Goal: Obtain resource: Obtain resource

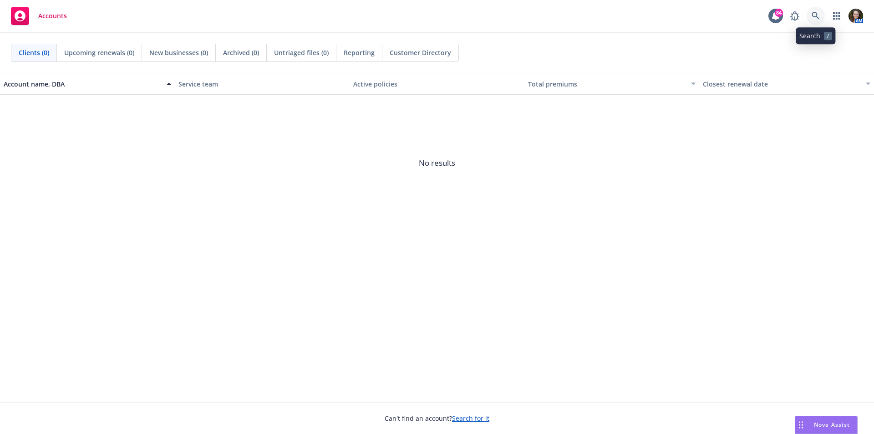
click at [815, 13] on icon at bounding box center [816, 16] width 8 height 8
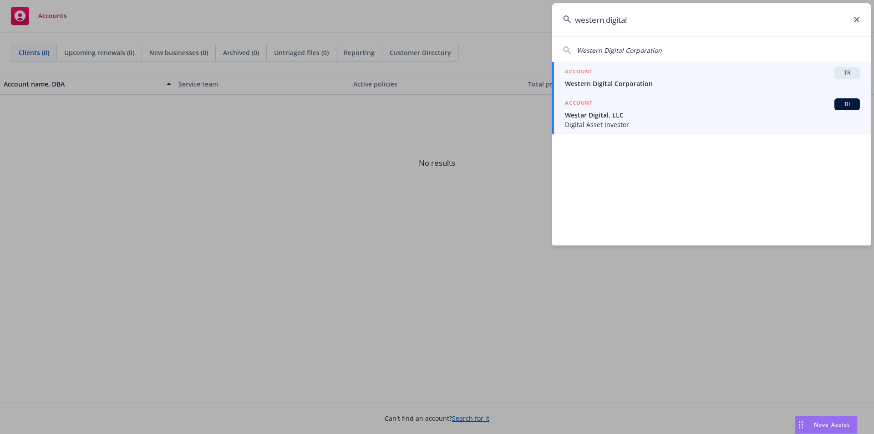
type input "western digital"
click at [765, 76] on div "ACCOUNT TR" at bounding box center [712, 73] width 295 height 12
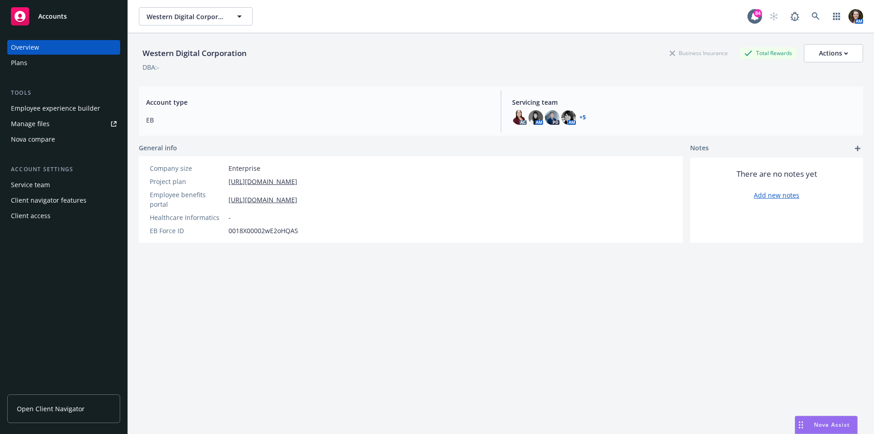
click at [62, 408] on span "Open Client Navigator" at bounding box center [51, 409] width 68 height 10
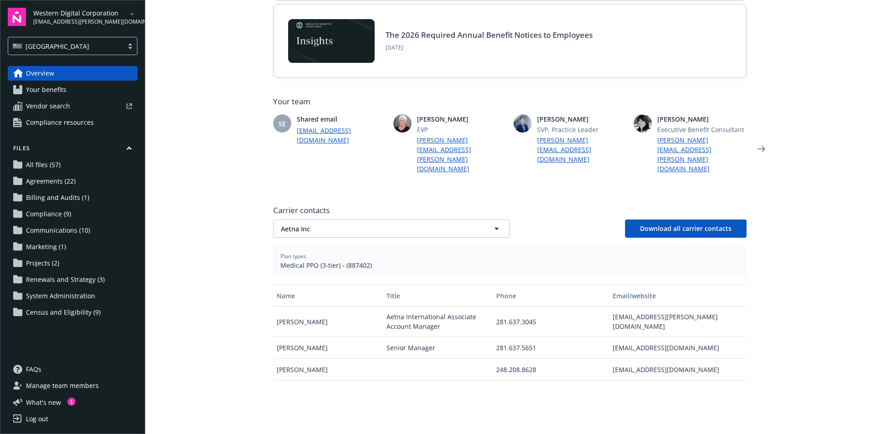
scroll to position [182, 0]
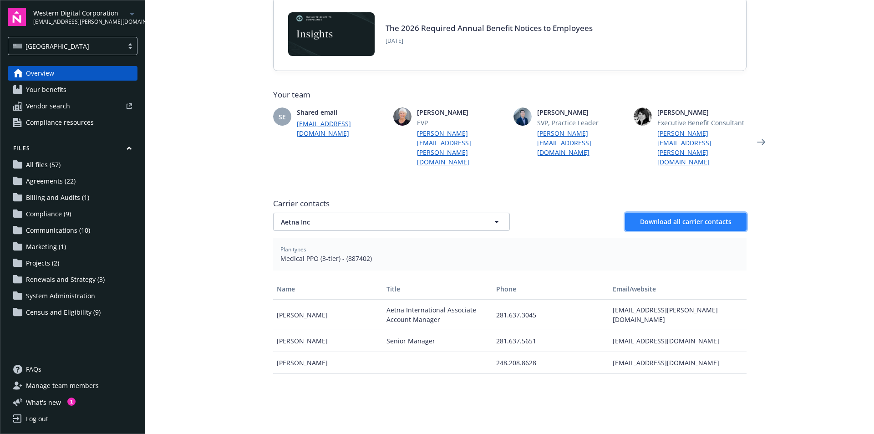
click at [686, 217] on span "Download all carrier contacts" at bounding box center [686, 221] width 92 height 9
click at [413, 213] on button "Aetna Inc" at bounding box center [391, 222] width 237 height 18
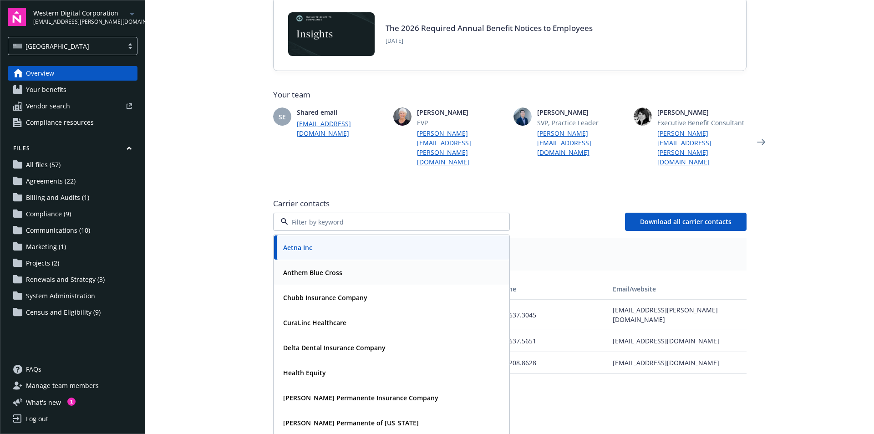
click at [350, 266] on div "Anthem Blue Cross" at bounding box center [392, 272] width 224 height 13
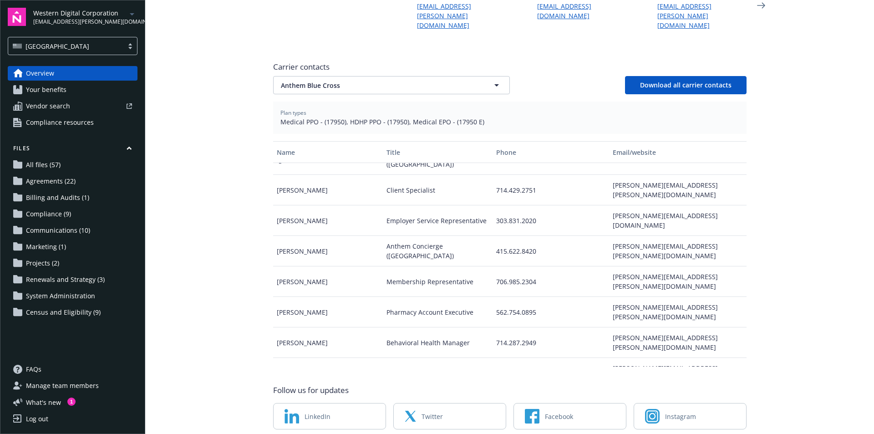
scroll to position [89, 0]
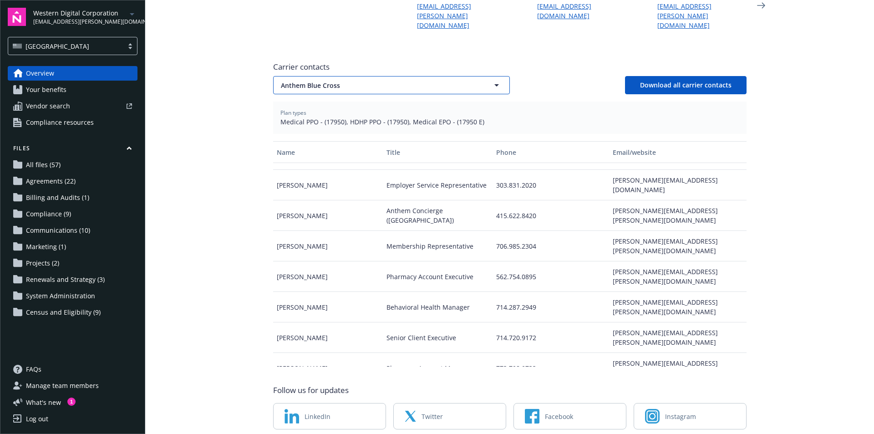
click at [351, 81] on span "Anthem Blue Cross" at bounding box center [375, 86] width 189 height 10
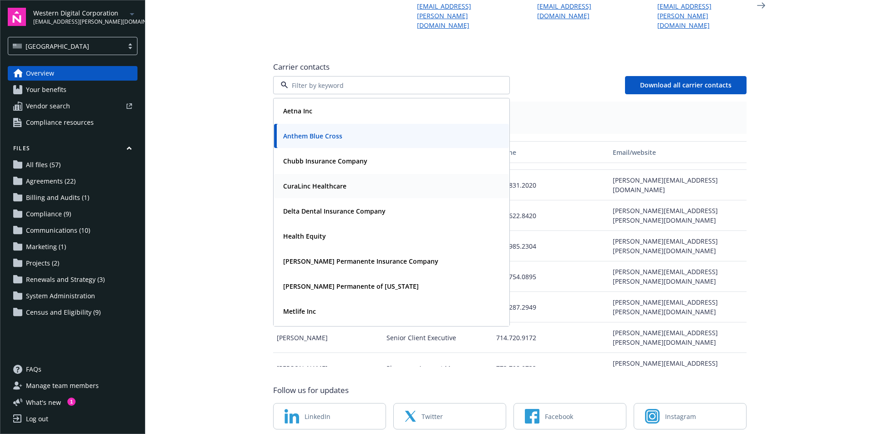
click at [316, 182] on strong "CuraLinc Healthcare" at bounding box center [314, 186] width 63 height 9
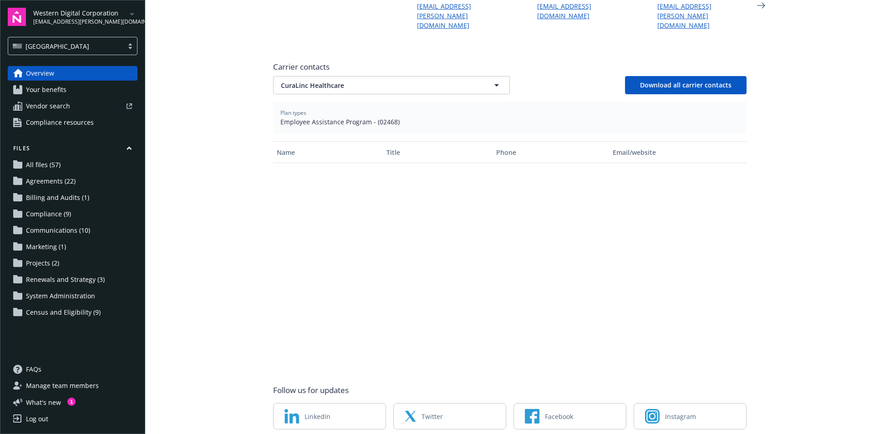
scroll to position [0, 0]
click at [375, 76] on button "CuraLinc Healthcare" at bounding box center [391, 85] width 237 height 18
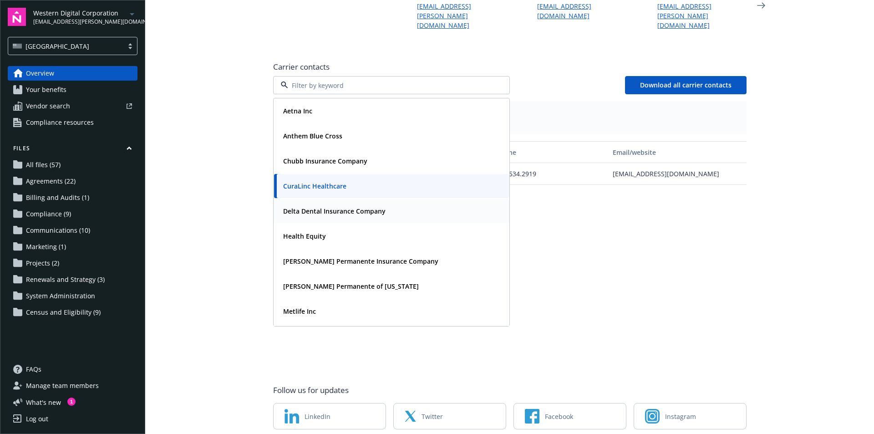
click at [321, 204] on div "Delta Dental Insurance Company" at bounding box center [334, 210] width 108 height 13
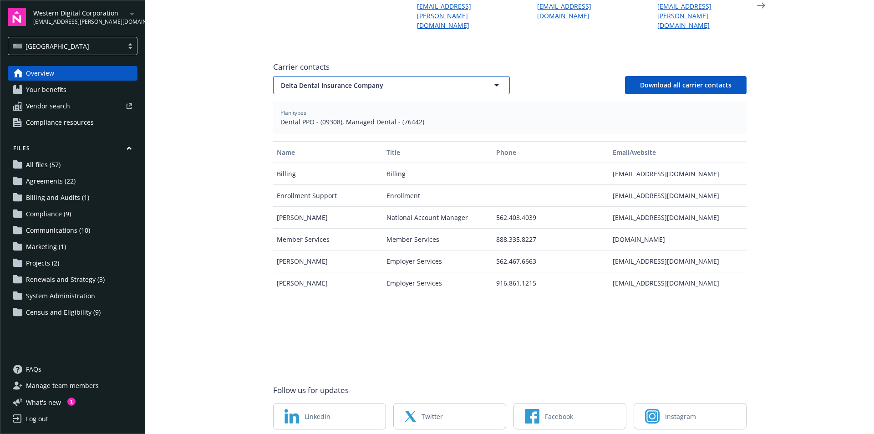
click at [381, 81] on span "Delta Dental Insurance Company" at bounding box center [375, 86] width 189 height 10
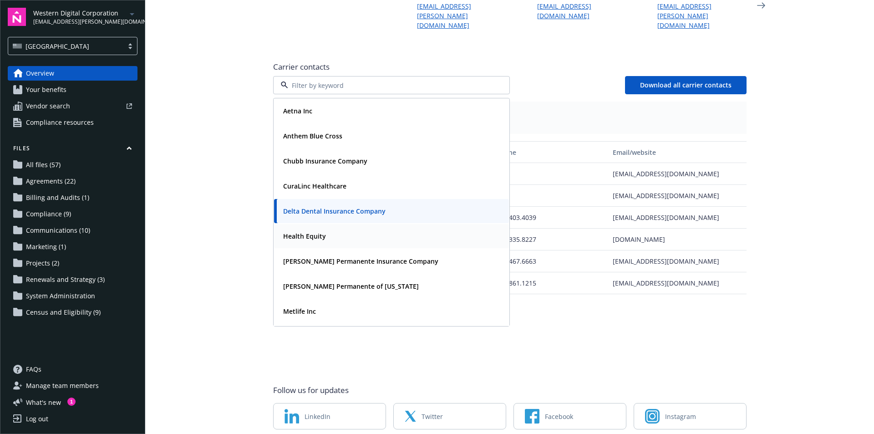
click at [326, 229] on div "Health Equity" at bounding box center [392, 235] width 224 height 13
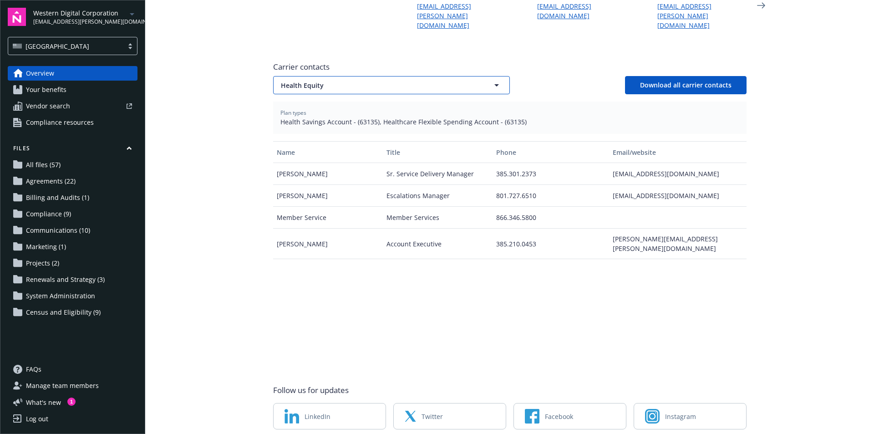
click at [336, 81] on span "Health Equity" at bounding box center [375, 86] width 189 height 10
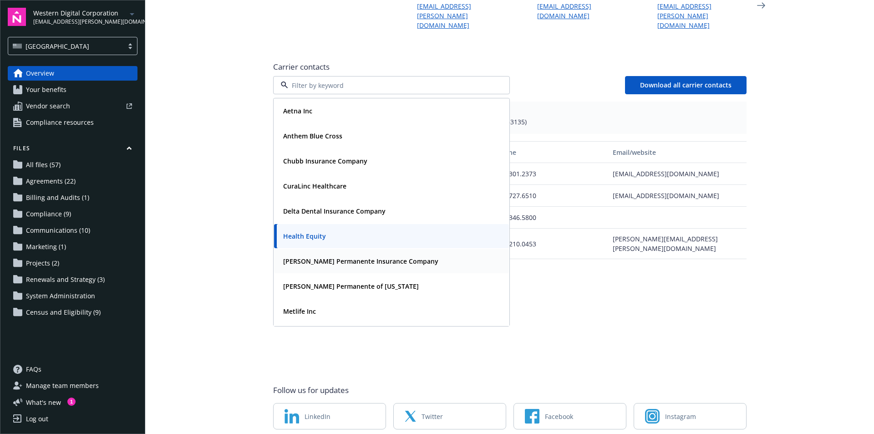
click at [331, 257] on strong "[PERSON_NAME] Permanente Insurance Company" at bounding box center [360, 261] width 155 height 9
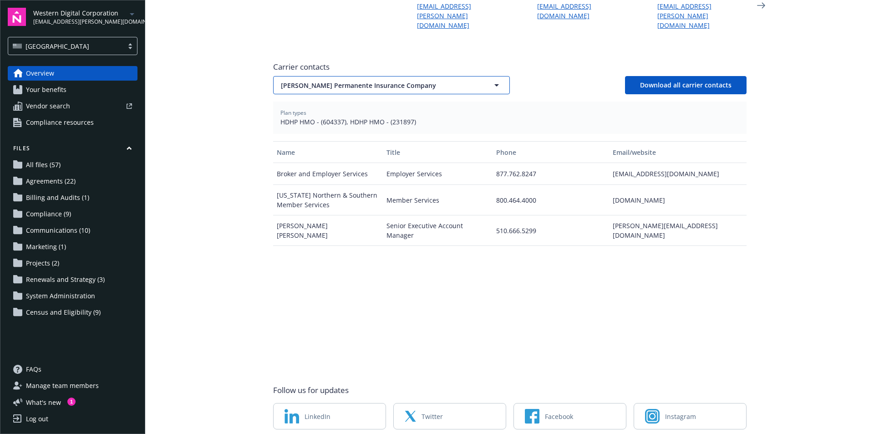
click at [416, 81] on span "[PERSON_NAME] Permanente Insurance Company" at bounding box center [375, 86] width 189 height 10
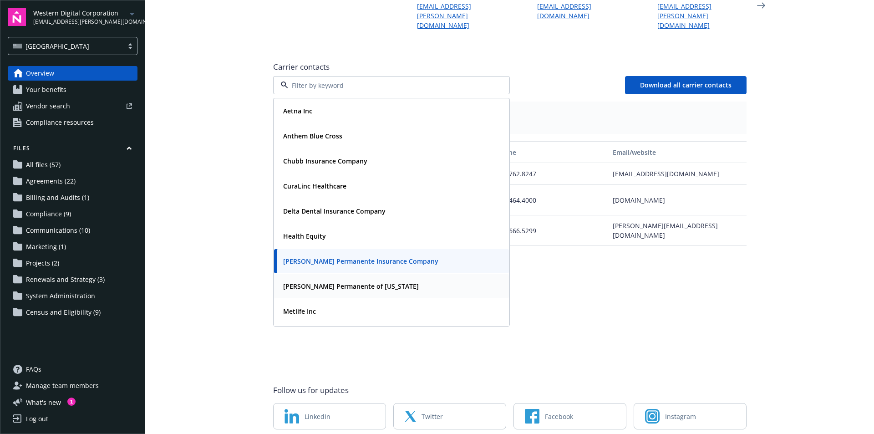
click at [350, 282] on strong "[PERSON_NAME] Permanente of [US_STATE]" at bounding box center [351, 286] width 136 height 9
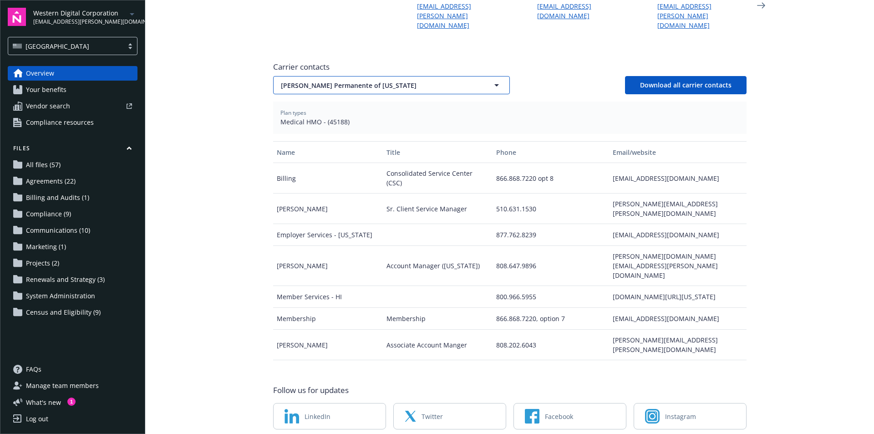
click at [357, 81] on span "[PERSON_NAME] Permanente of [US_STATE]" at bounding box center [375, 86] width 189 height 10
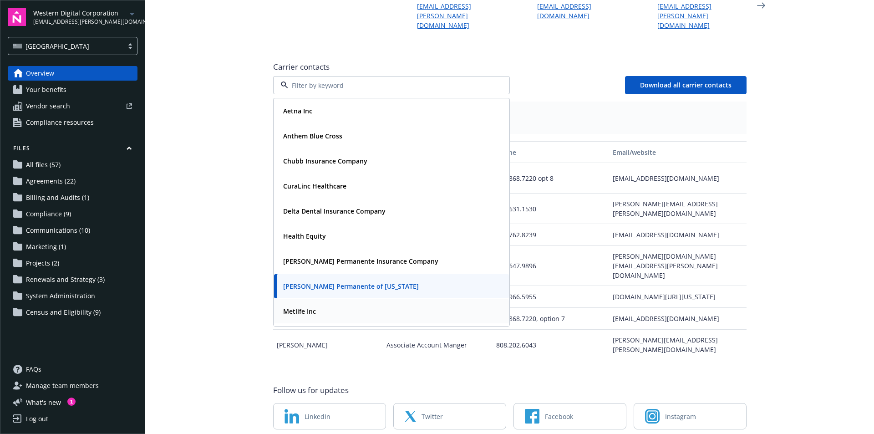
click at [326, 305] on div "Metlife Inc" at bounding box center [392, 311] width 224 height 13
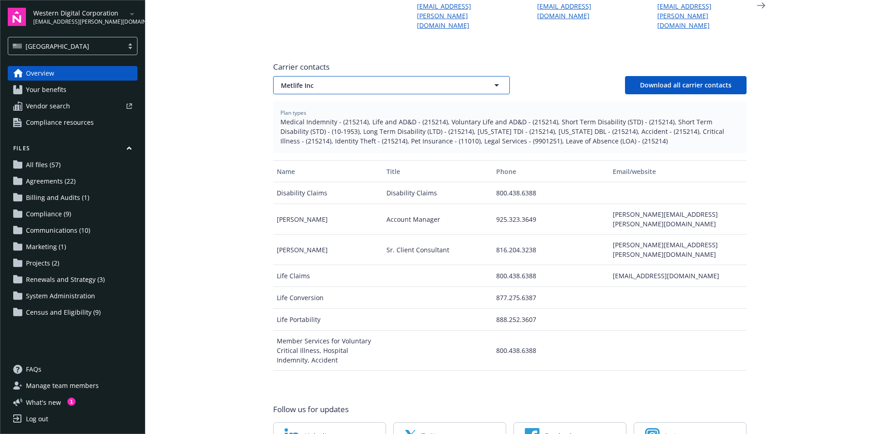
click at [335, 81] on span "Metlife Inc" at bounding box center [375, 86] width 189 height 10
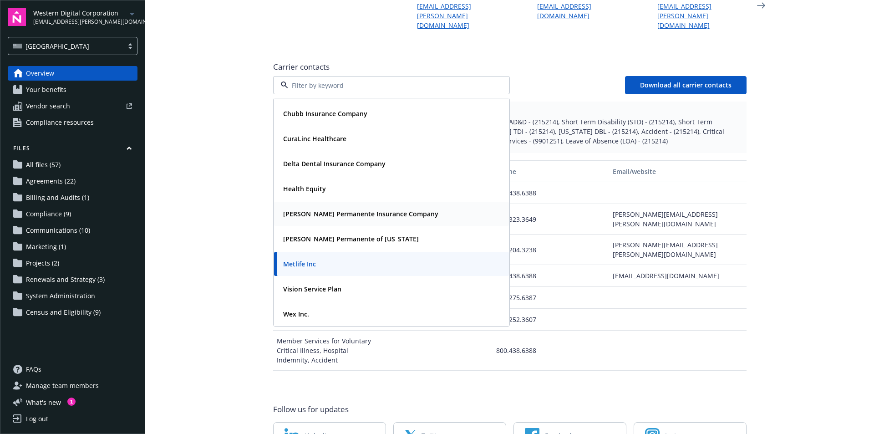
scroll to position [48, 0]
click at [329, 284] on strong "Vision Service Plan" at bounding box center [312, 288] width 58 height 9
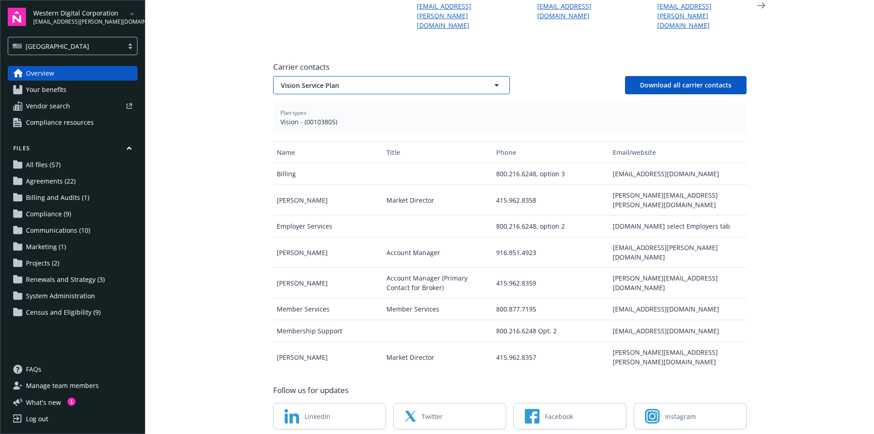
click at [370, 81] on span "Vision Service Plan" at bounding box center [375, 86] width 189 height 10
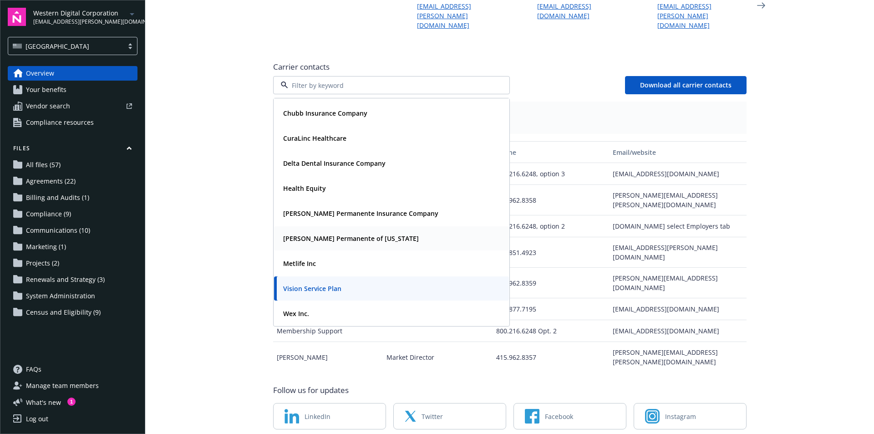
scroll to position [326, 0]
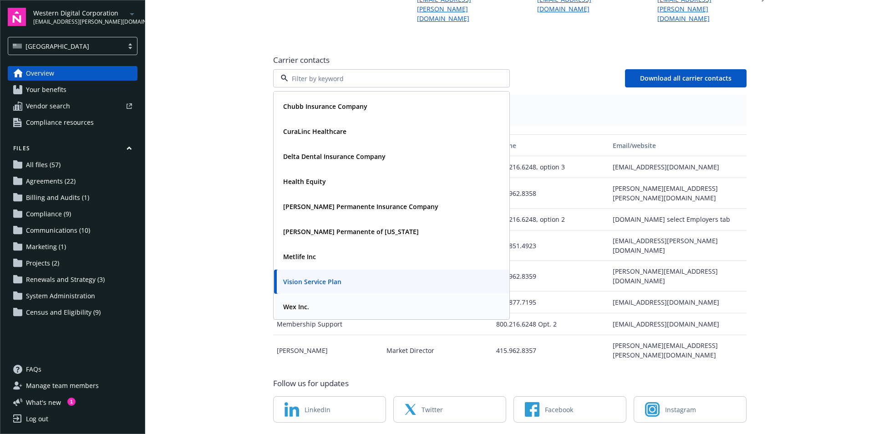
click at [340, 300] on div "Wex Inc." at bounding box center [392, 306] width 224 height 13
